Goal: Transaction & Acquisition: Purchase product/service

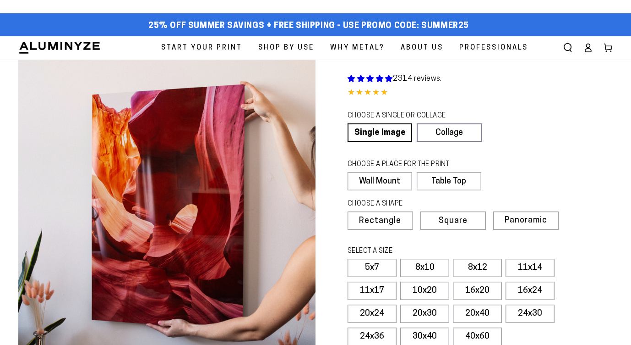
select select "**********"
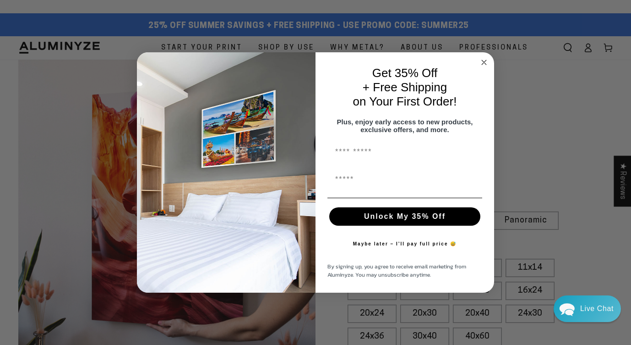
click at [483, 58] on circle "Close dialog" at bounding box center [484, 62] width 11 height 11
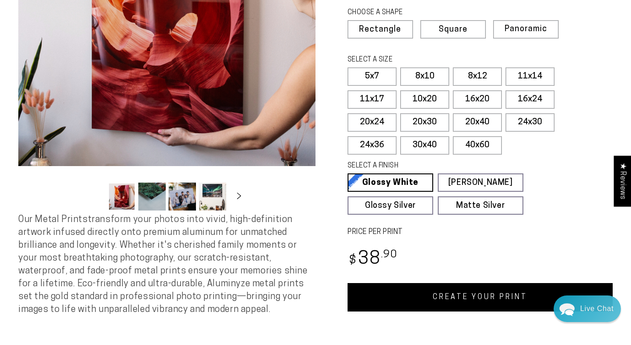
scroll to position [192, 0]
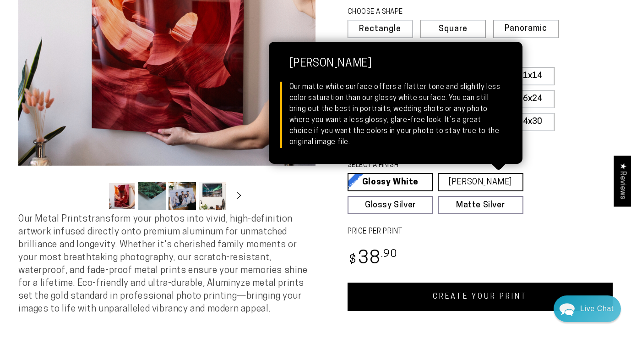
click at [492, 180] on link "[PERSON_NAME] Matte White Our matte white surface offers a flatter tone and sli…" at bounding box center [481, 182] width 86 height 18
click at [498, 182] on link "[PERSON_NAME] Matte White Our matte white surface offers a flatter tone and sli…" at bounding box center [481, 182] width 86 height 18
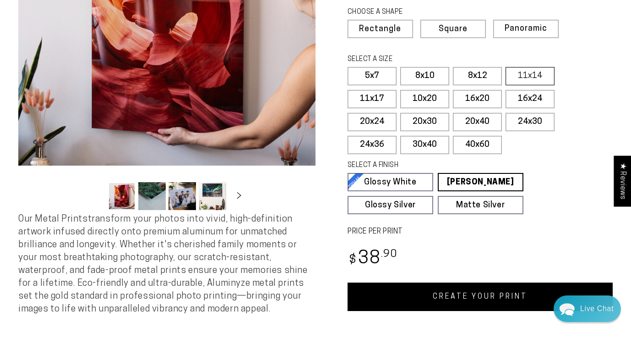
click at [528, 77] on label "11x14" at bounding box center [530, 76] width 49 height 18
click at [473, 101] on label "16x20" at bounding box center [477, 99] width 49 height 18
click at [523, 78] on label "11x14" at bounding box center [530, 76] width 49 height 18
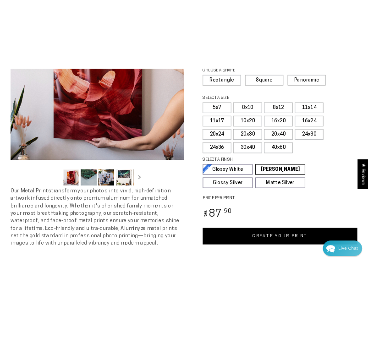
scroll to position [199, 0]
